Goal: Task Accomplishment & Management: Use online tool/utility

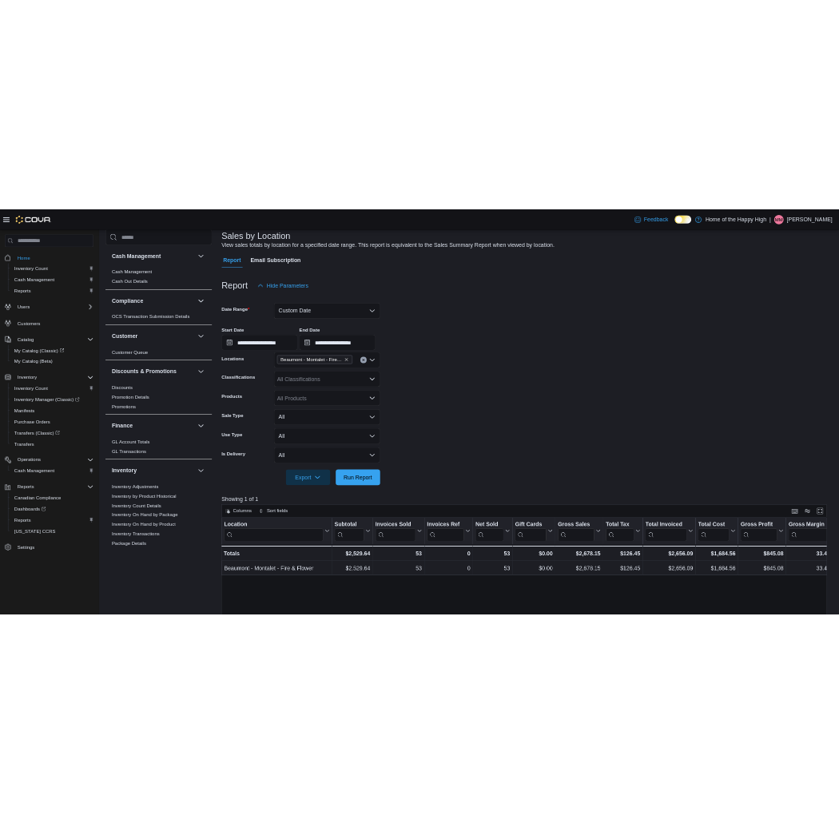
scroll to position [848, 0]
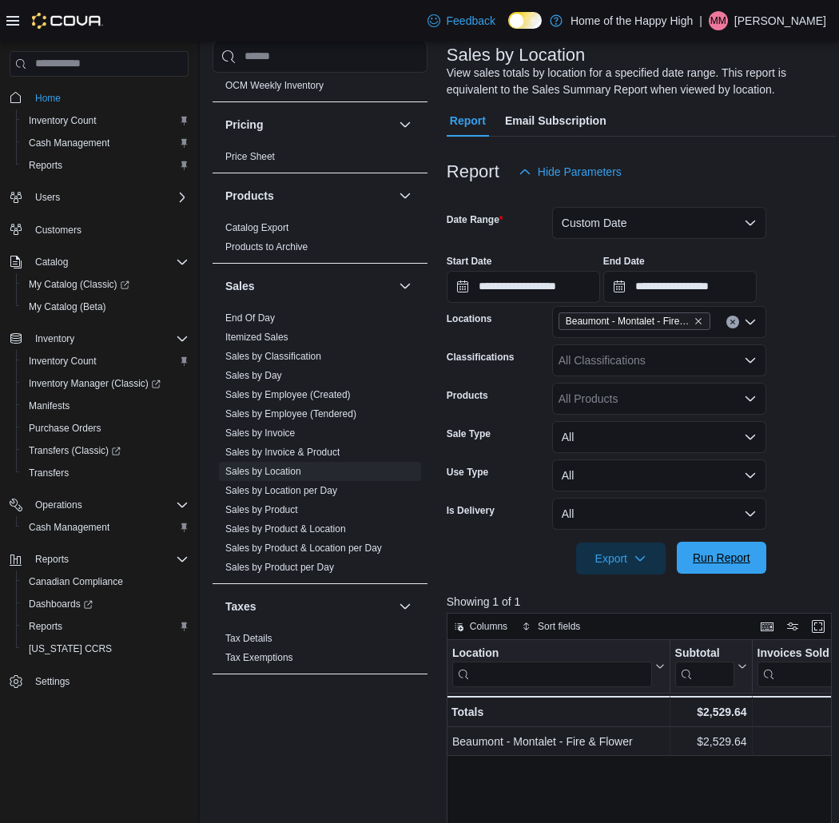
click at [734, 564] on span "Run Report" at bounding box center [722, 558] width 58 height 16
click at [90, 521] on span "Cash Management" at bounding box center [69, 527] width 81 height 13
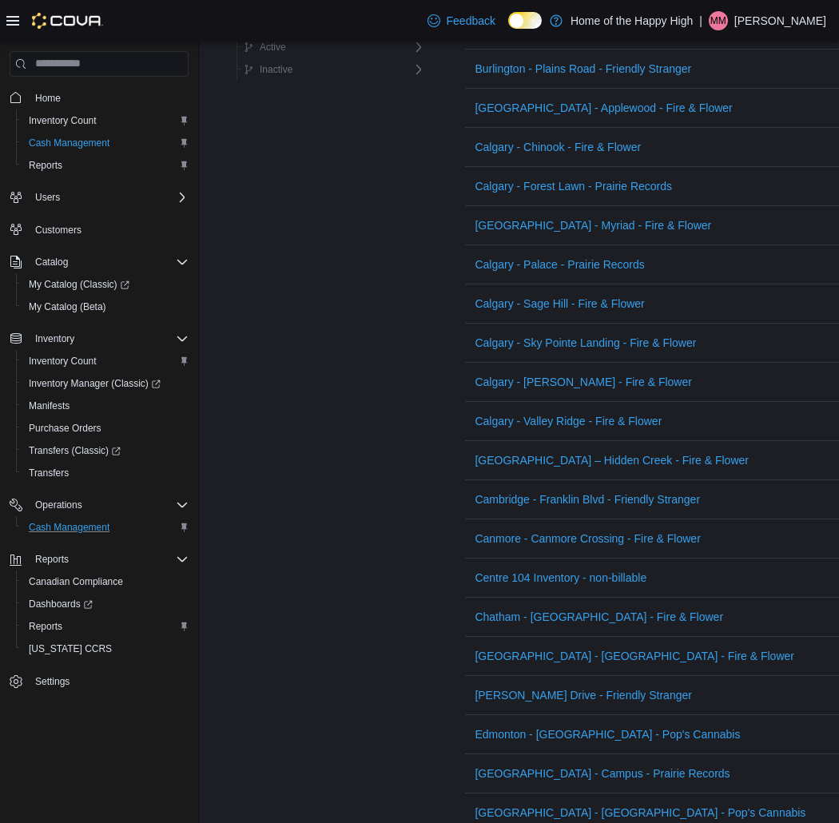
scroll to position [355, 0]
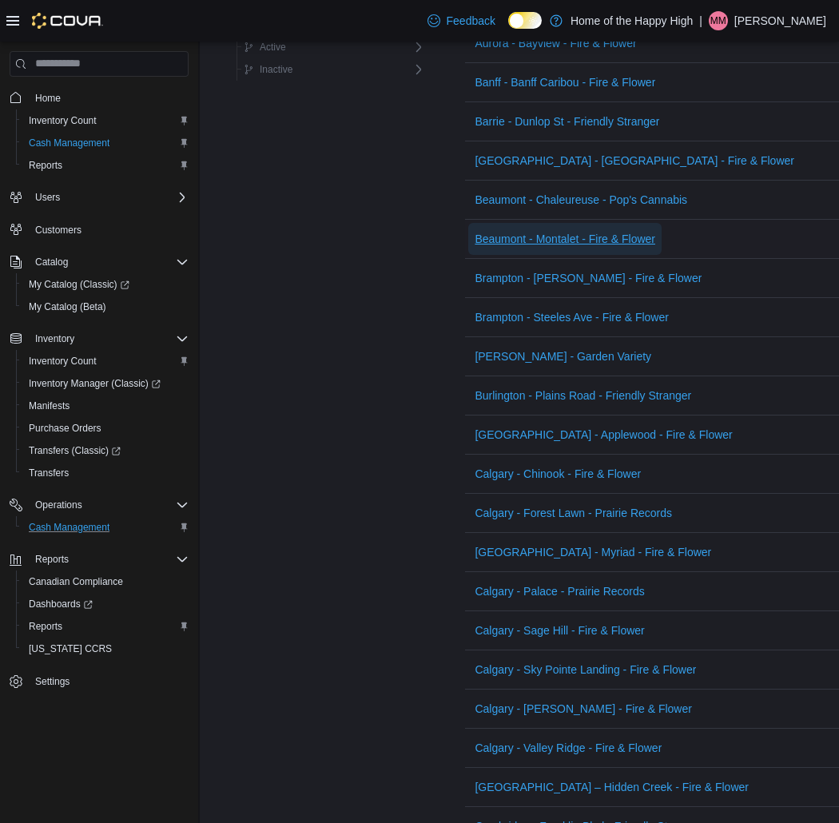
click at [548, 243] on span "Beaumont - Montalet - Fire & Flower" at bounding box center [565, 239] width 181 height 16
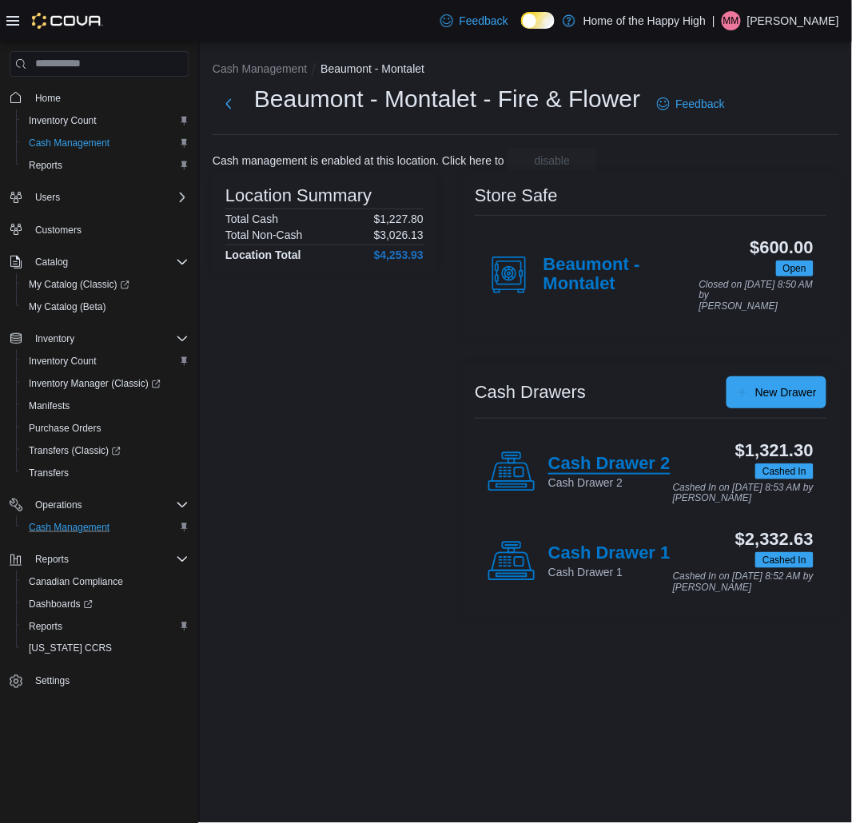
click at [566, 454] on h4 "Cash Drawer 2" at bounding box center [609, 464] width 122 height 21
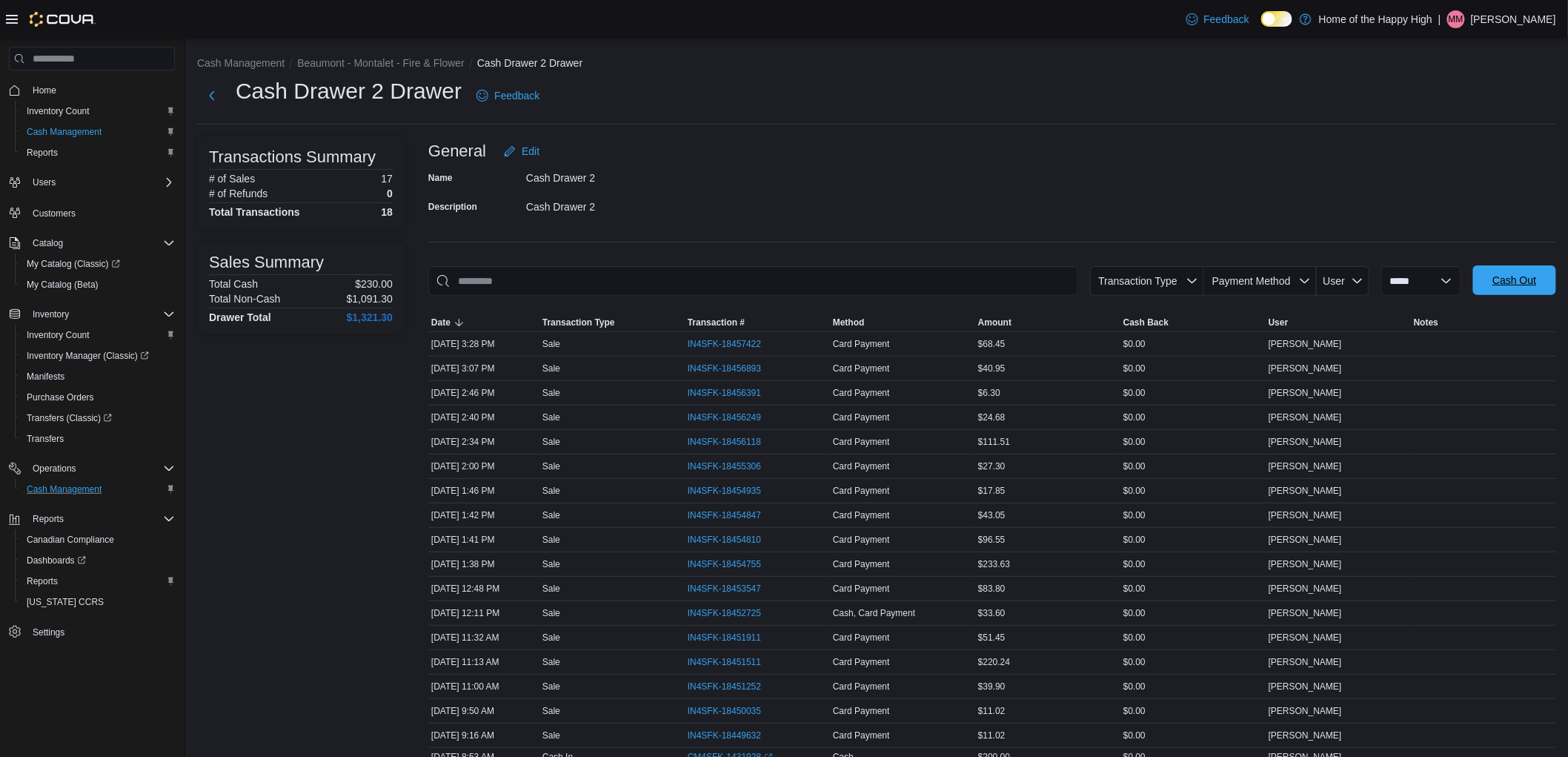
click at [1523, 284] on span "Cash Out" at bounding box center [1514, 280] width 44 height 15
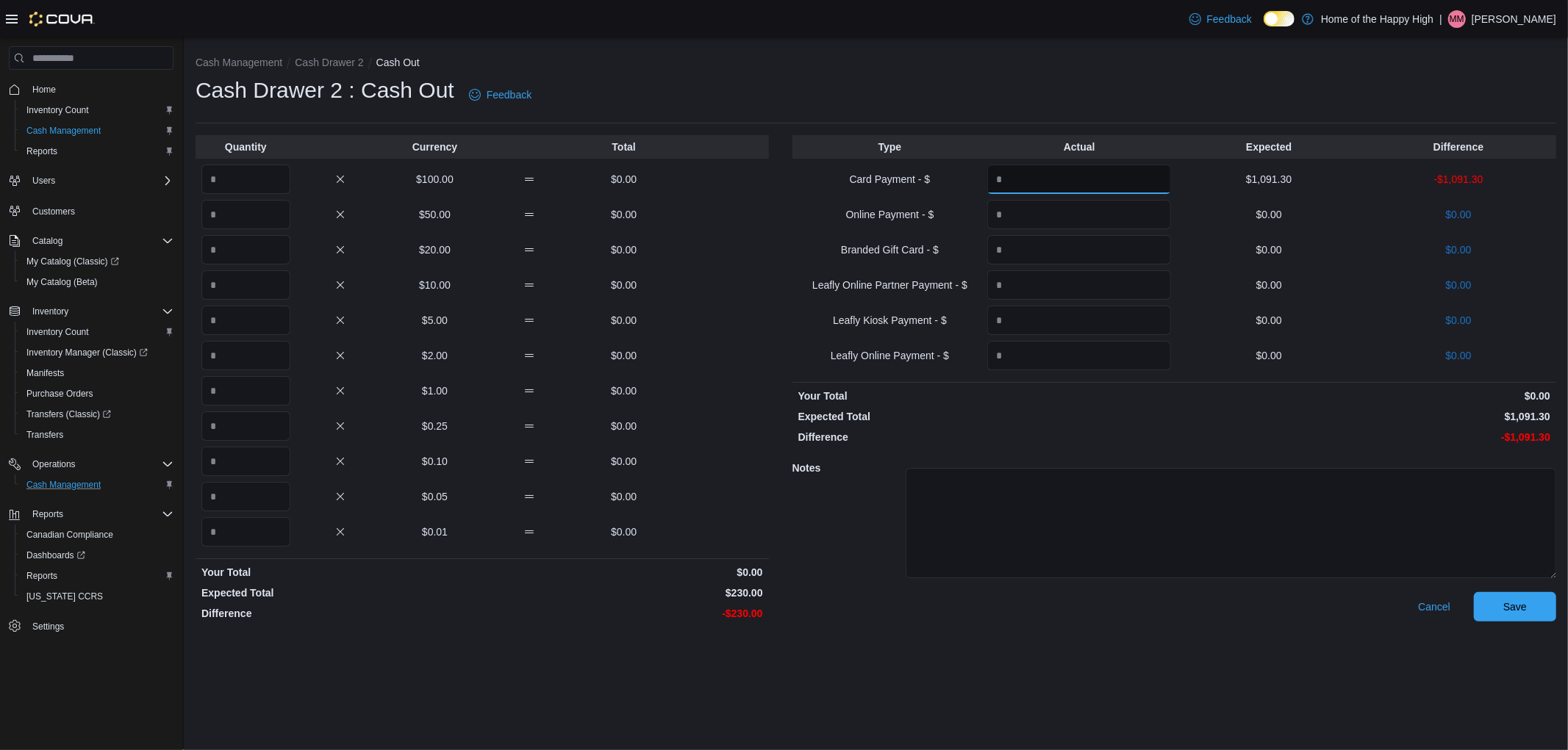
click at [1052, 185] on input "Quantity" at bounding box center [1080, 179] width 184 height 29
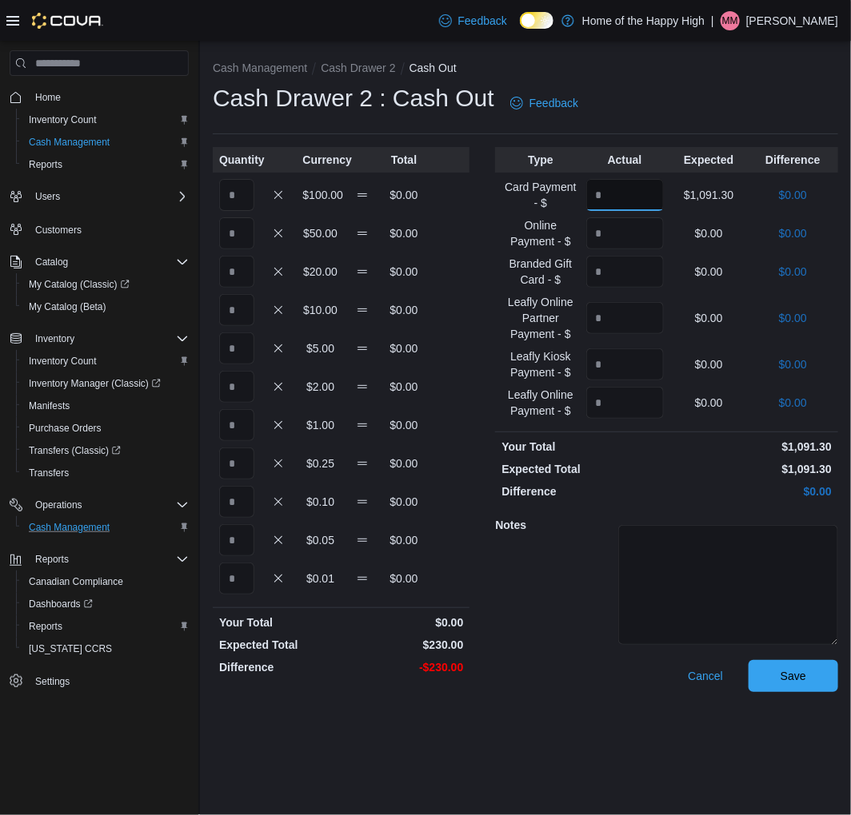
type input "*******"
click at [229, 198] on input "Quantity" at bounding box center [236, 195] width 35 height 32
click at [236, 266] on input "Quantity" at bounding box center [236, 272] width 35 height 32
type input "*"
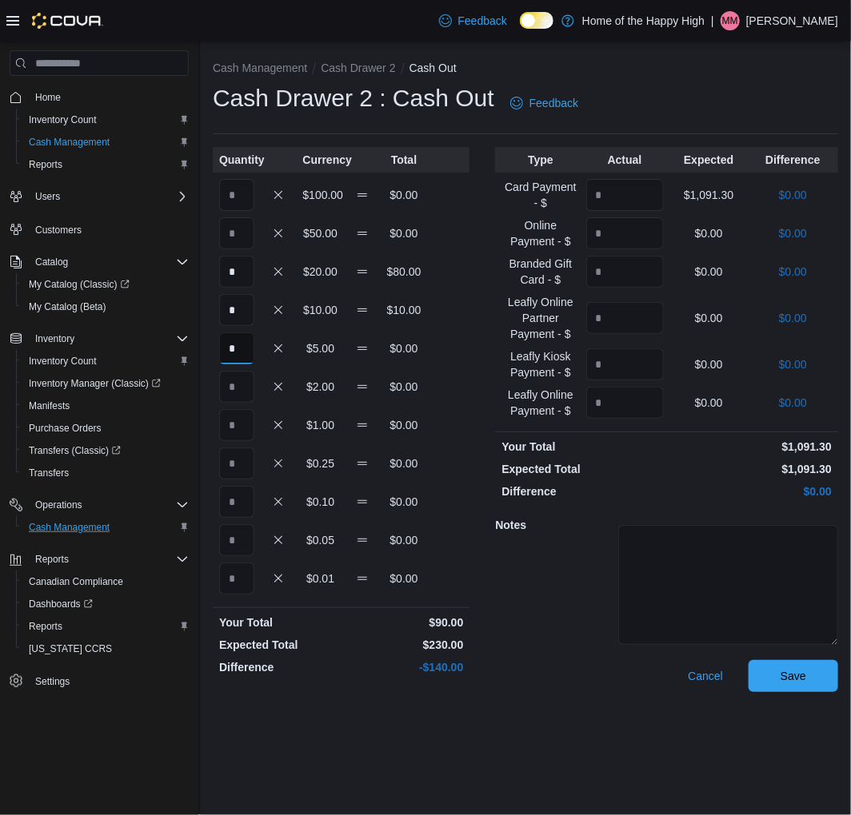
type input "*"
type input "**"
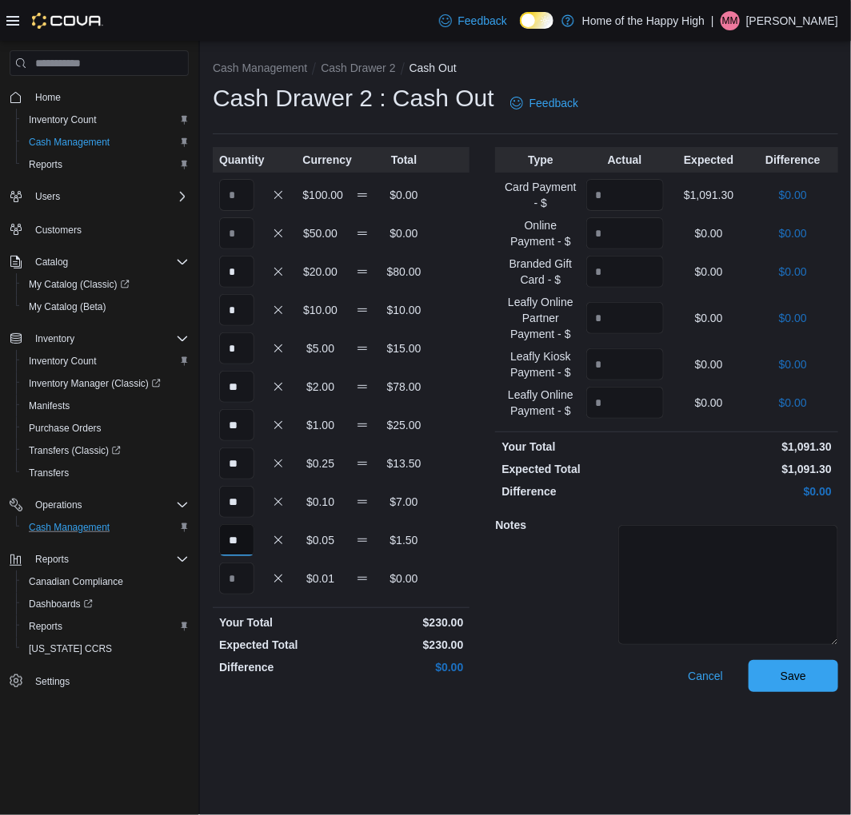
type input "**"
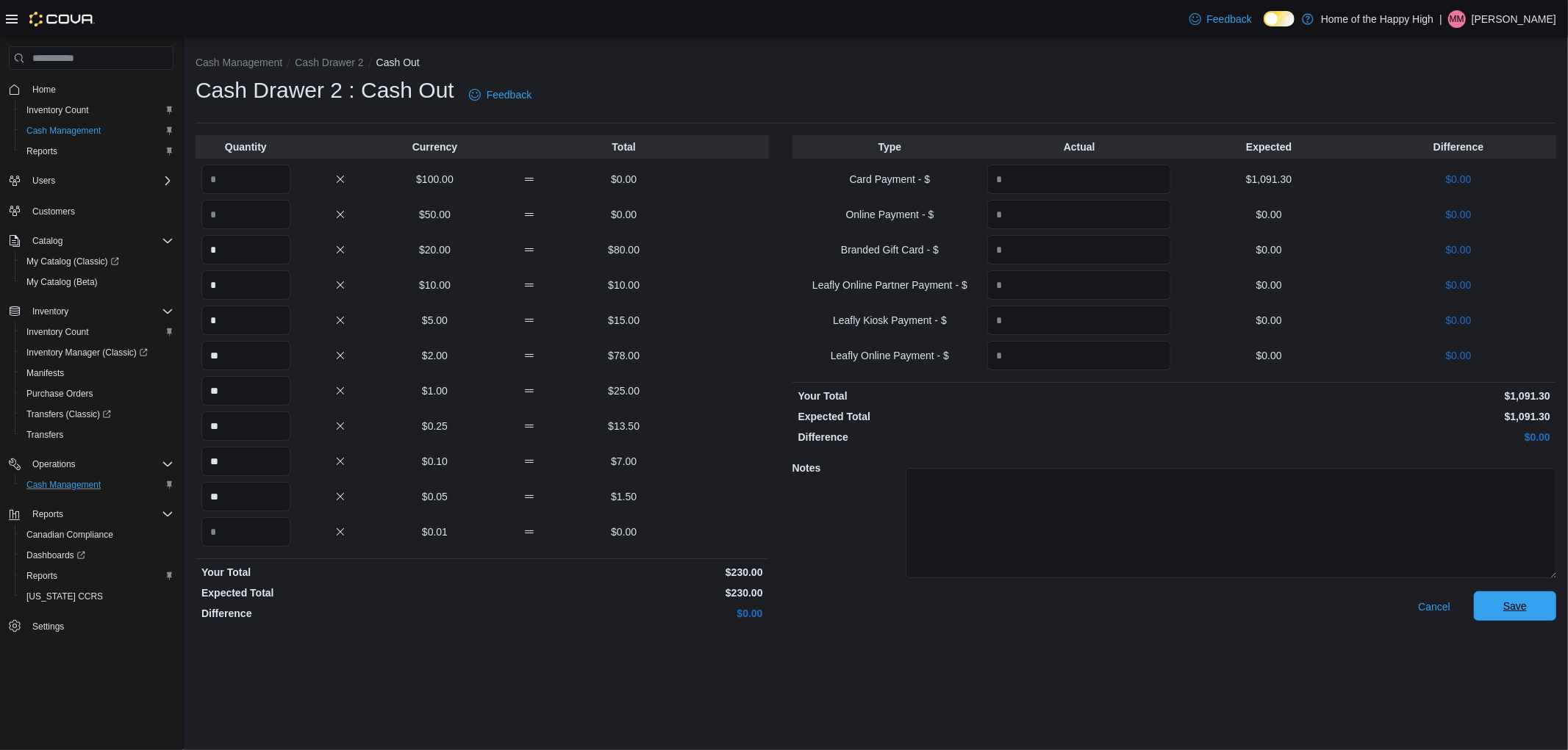
click at [1501, 607] on span "Save" at bounding box center [1515, 607] width 64 height 29
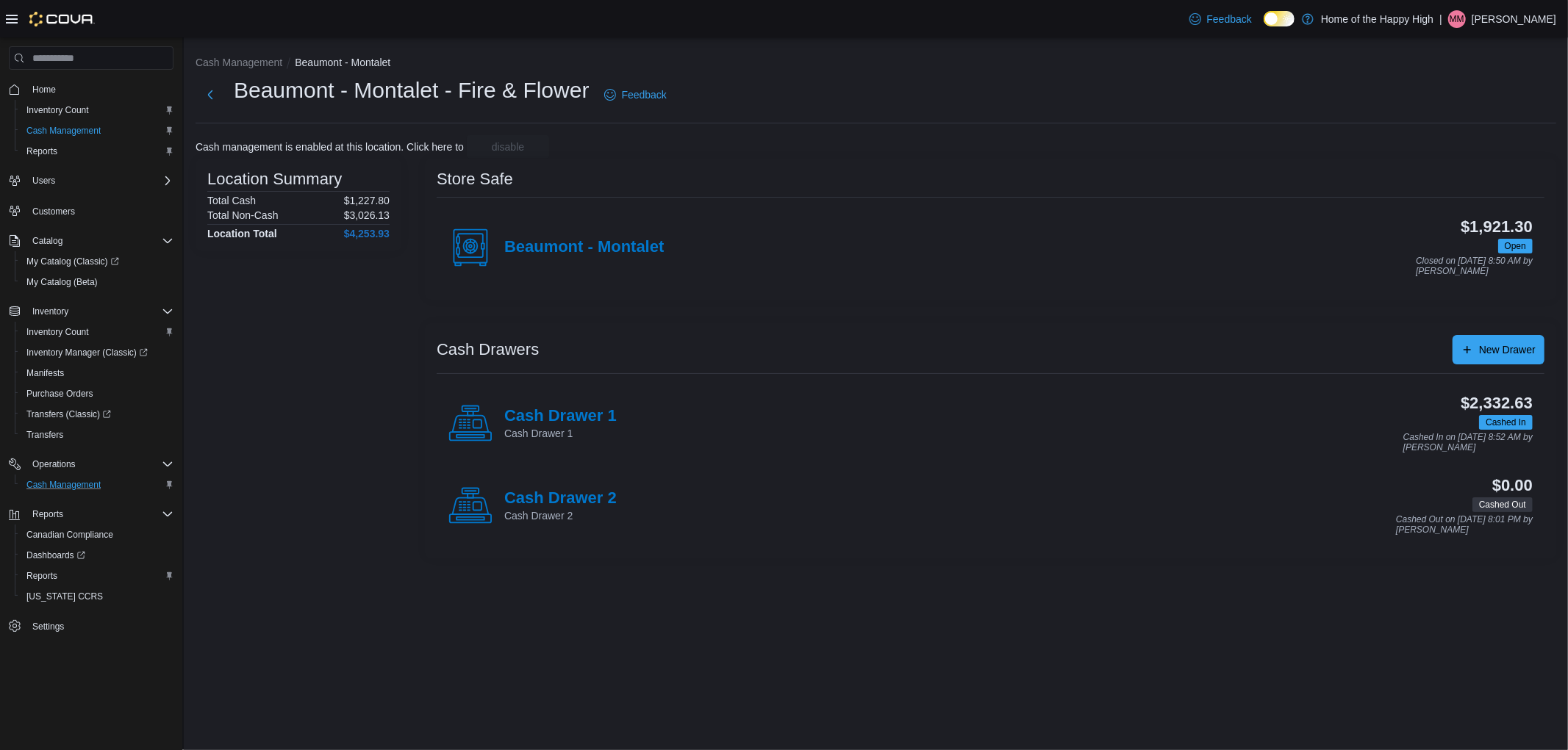
click at [1501, 15] on p "[PERSON_NAME]" at bounding box center [1514, 18] width 85 height 17
click at [1444, 147] on span "Sign Out" at bounding box center [1461, 146] width 40 height 15
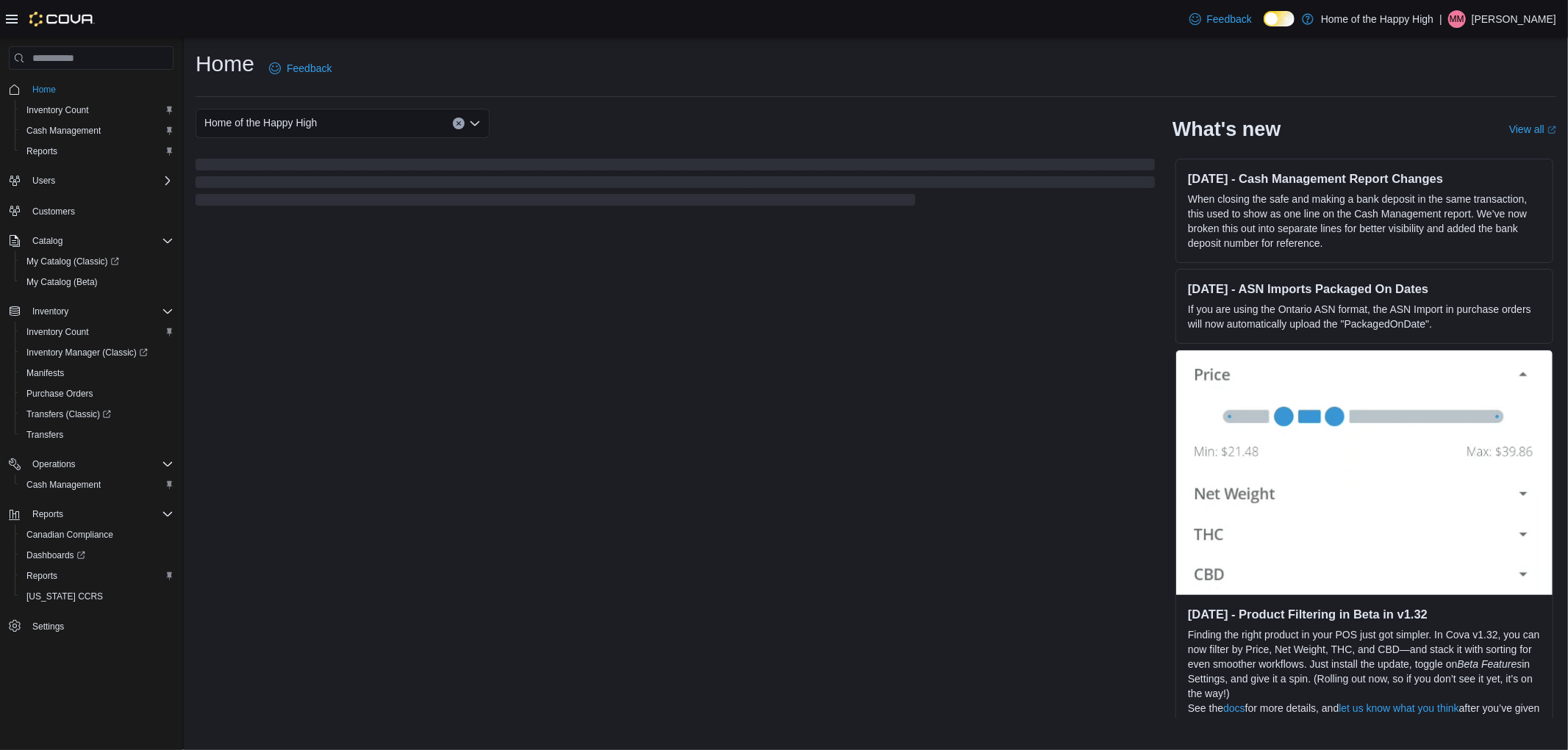
click at [1501, 17] on p "[PERSON_NAME]" at bounding box center [1514, 18] width 85 height 17
click at [1458, 145] on span "Sign Out" at bounding box center [1461, 146] width 40 height 15
